Goal: Check status: Check status

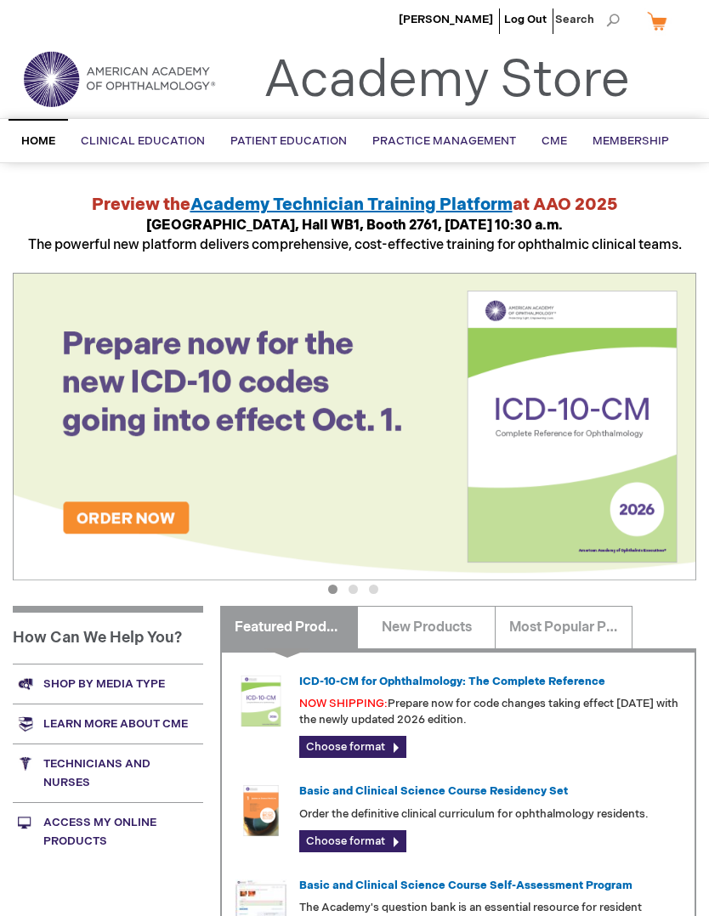
scroll to position [3, 0]
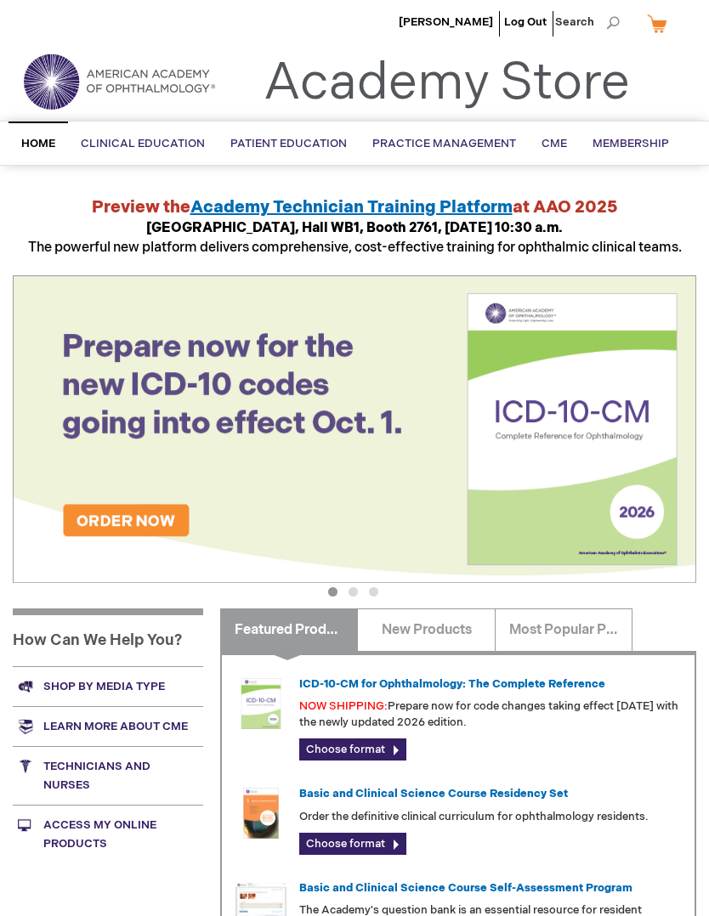
click at [656, 37] on link "My Cart" at bounding box center [663, 24] width 41 height 30
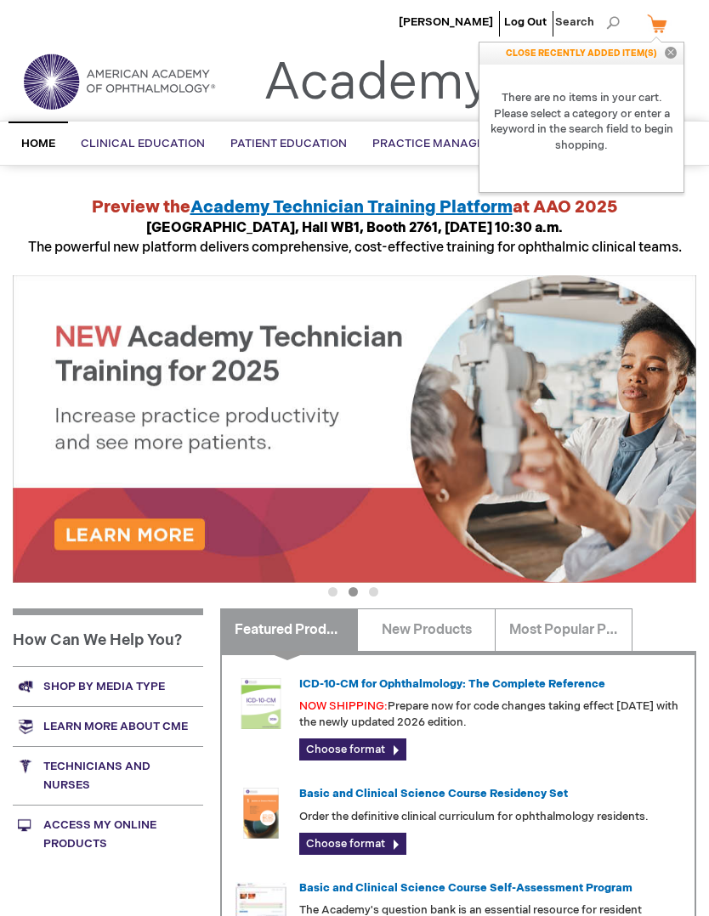
click at [671, 35] on link "My Cart" at bounding box center [663, 24] width 41 height 30
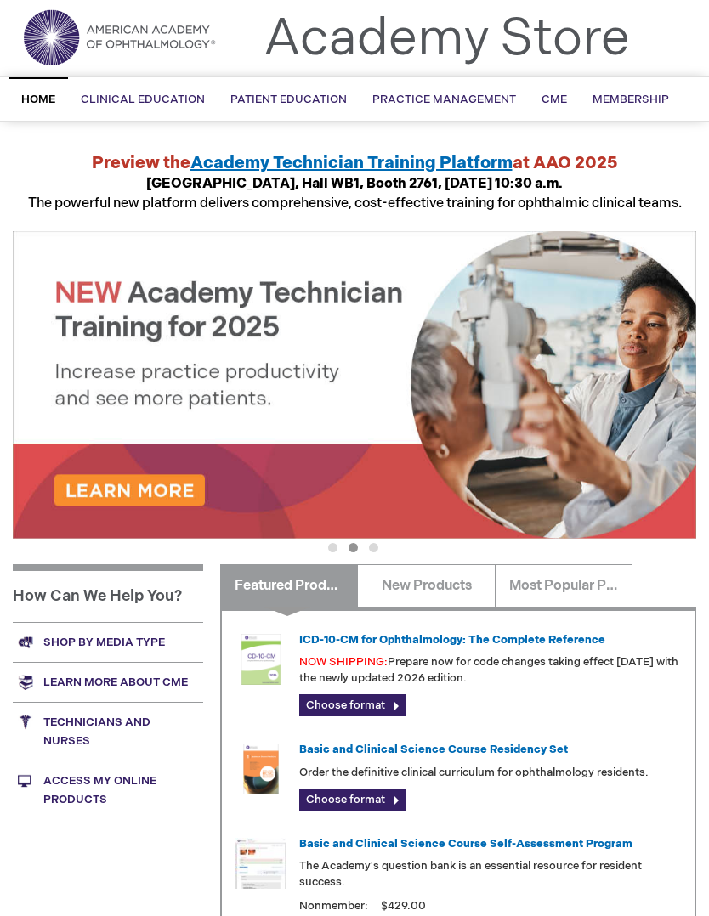
scroll to position [0, 0]
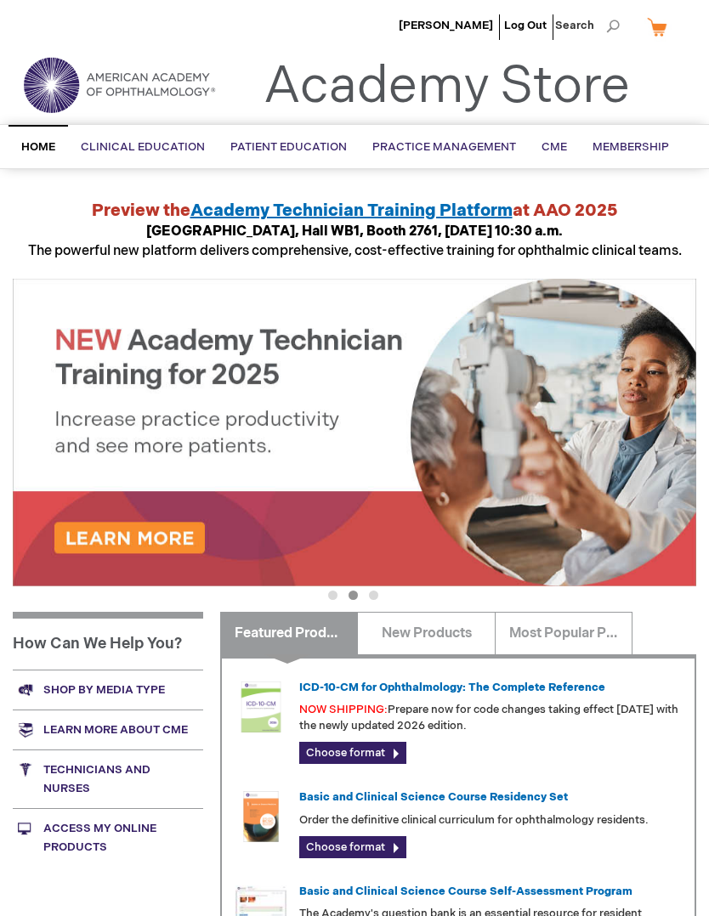
click at [470, 30] on span "[PERSON_NAME]" at bounding box center [446, 26] width 94 height 14
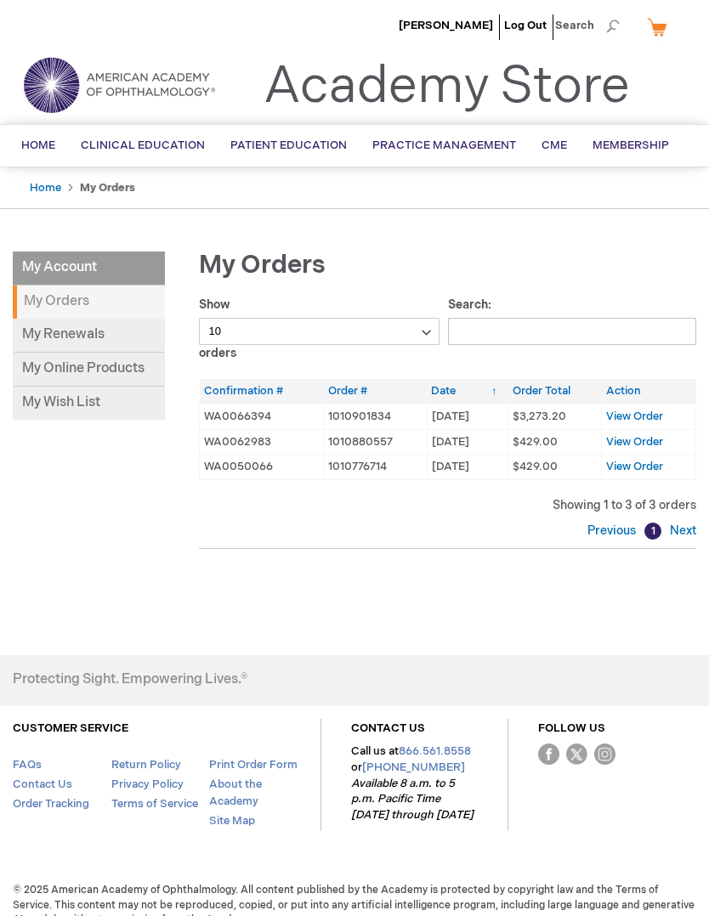
click at [60, 331] on link "My Renewals" at bounding box center [89, 336] width 152 height 34
click at [650, 419] on span "View Order" at bounding box center [634, 417] width 57 height 14
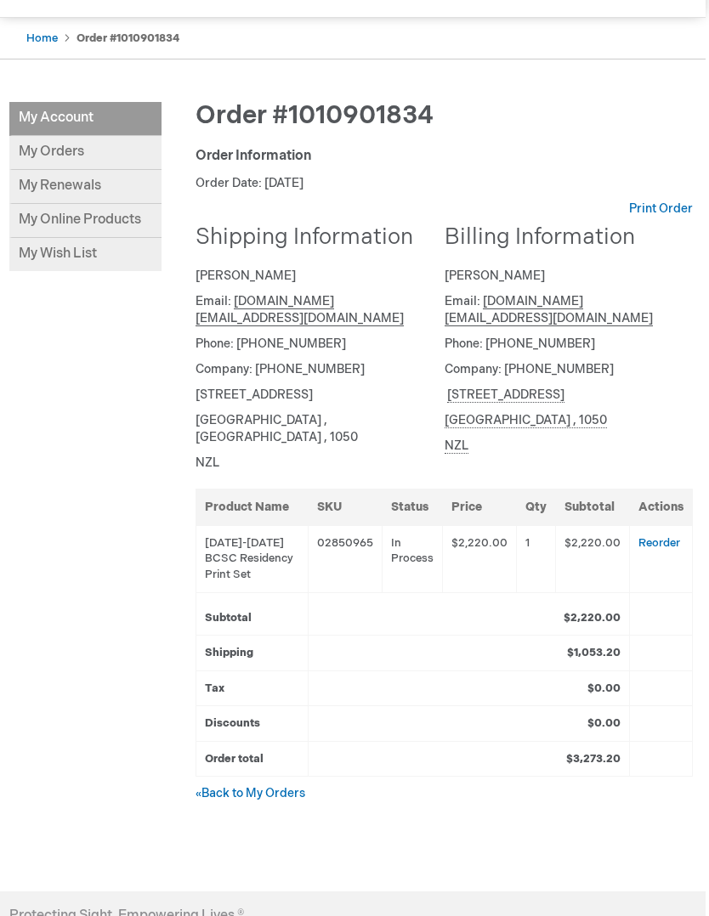
scroll to position [147, 3]
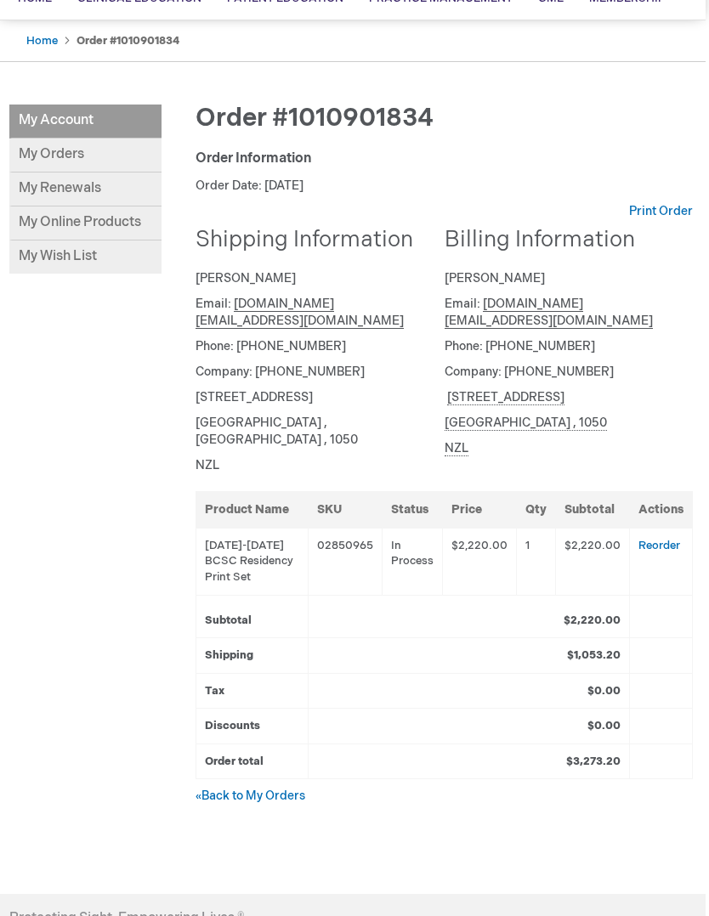
click at [286, 789] on link "« Back to My Orders" at bounding box center [251, 796] width 110 height 14
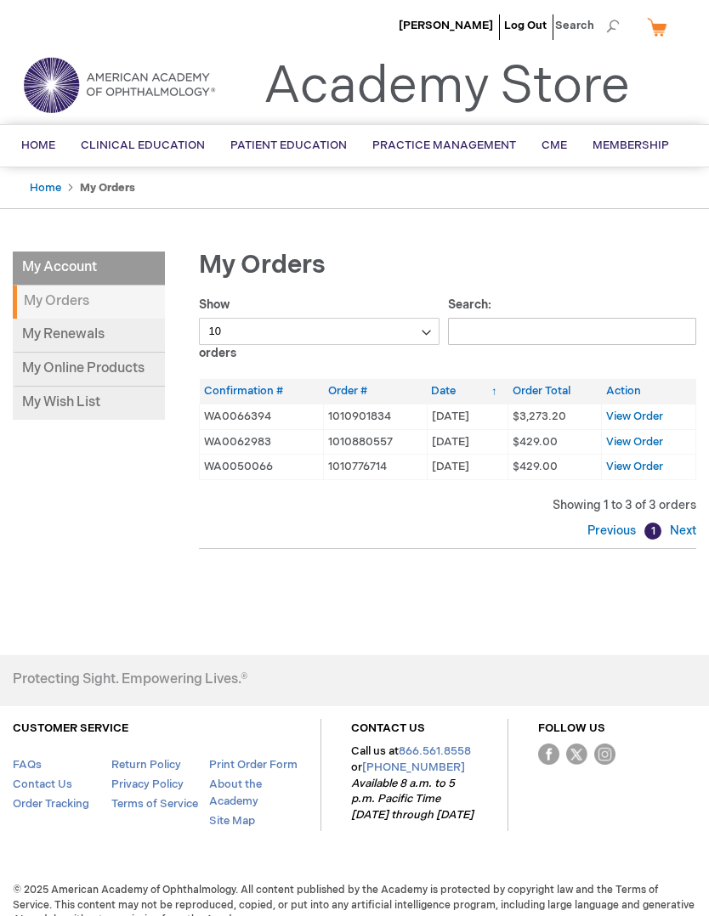
click at [65, 337] on link "My Renewals" at bounding box center [89, 336] width 152 height 34
click at [48, 366] on link "My Online Products" at bounding box center [89, 370] width 152 height 34
